Goal: Find specific page/section: Find specific page/section

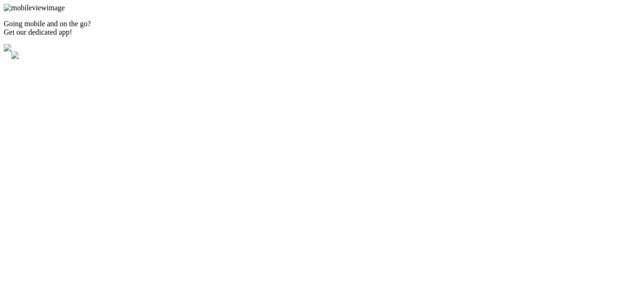
type input "[EMAIL_ADDRESS][DOMAIN_NAME]"
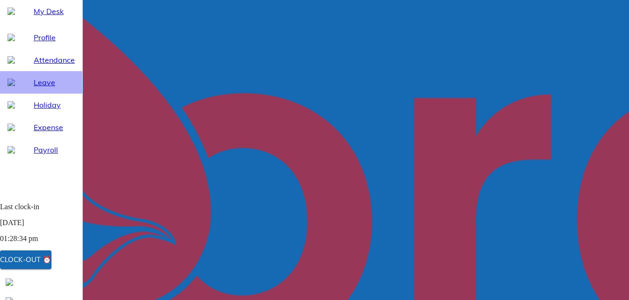
click at [34, 88] on span "Leave" at bounding box center [54, 82] width 41 height 11
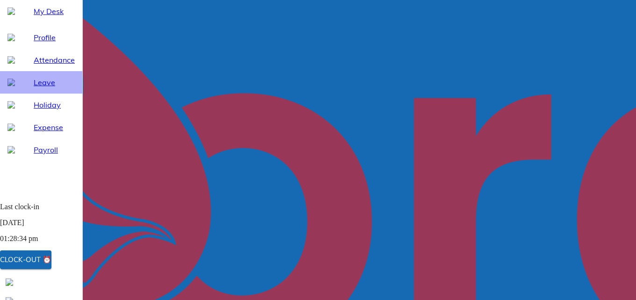
select select "10"
